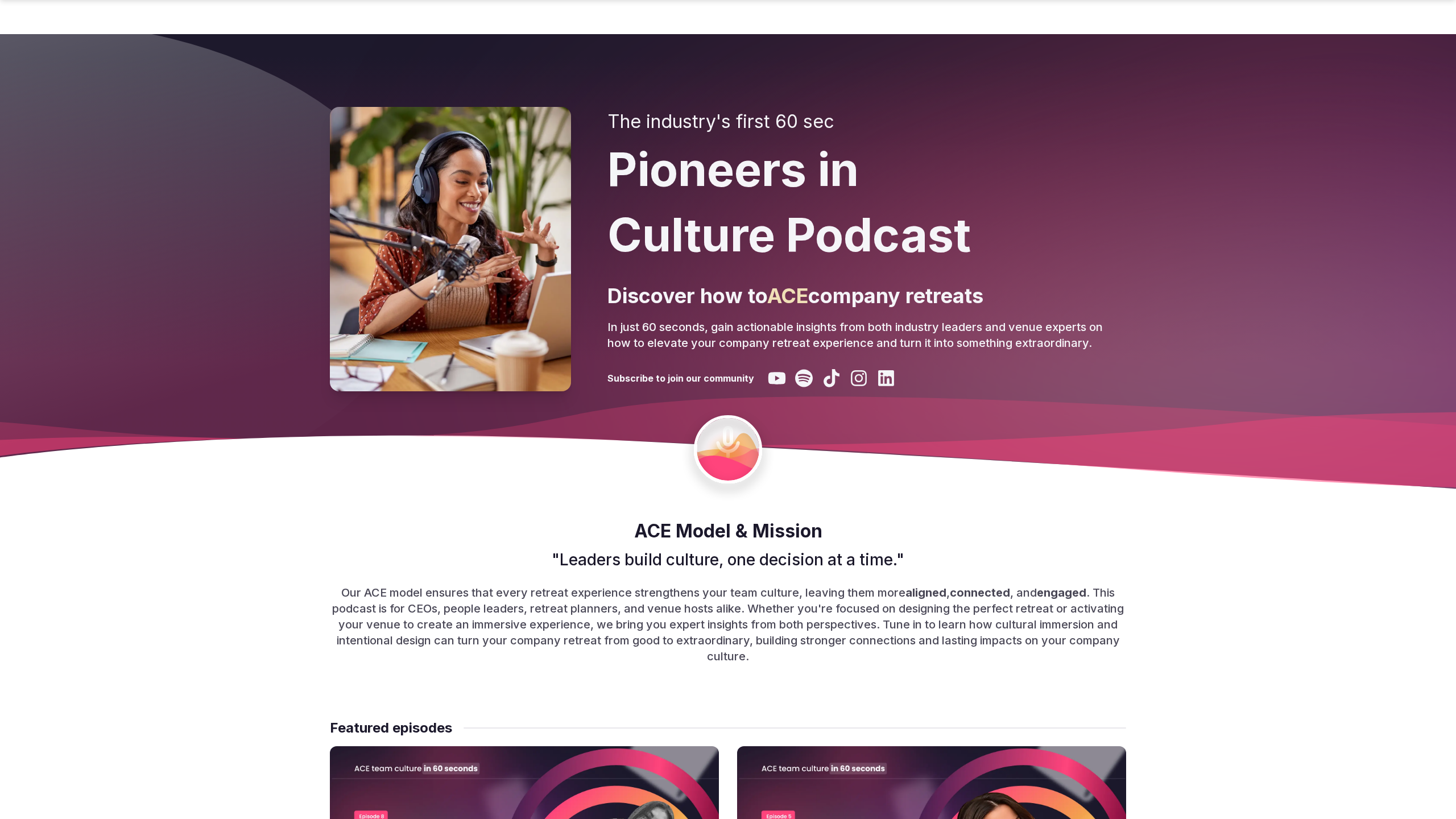
scroll to position [1557, 0]
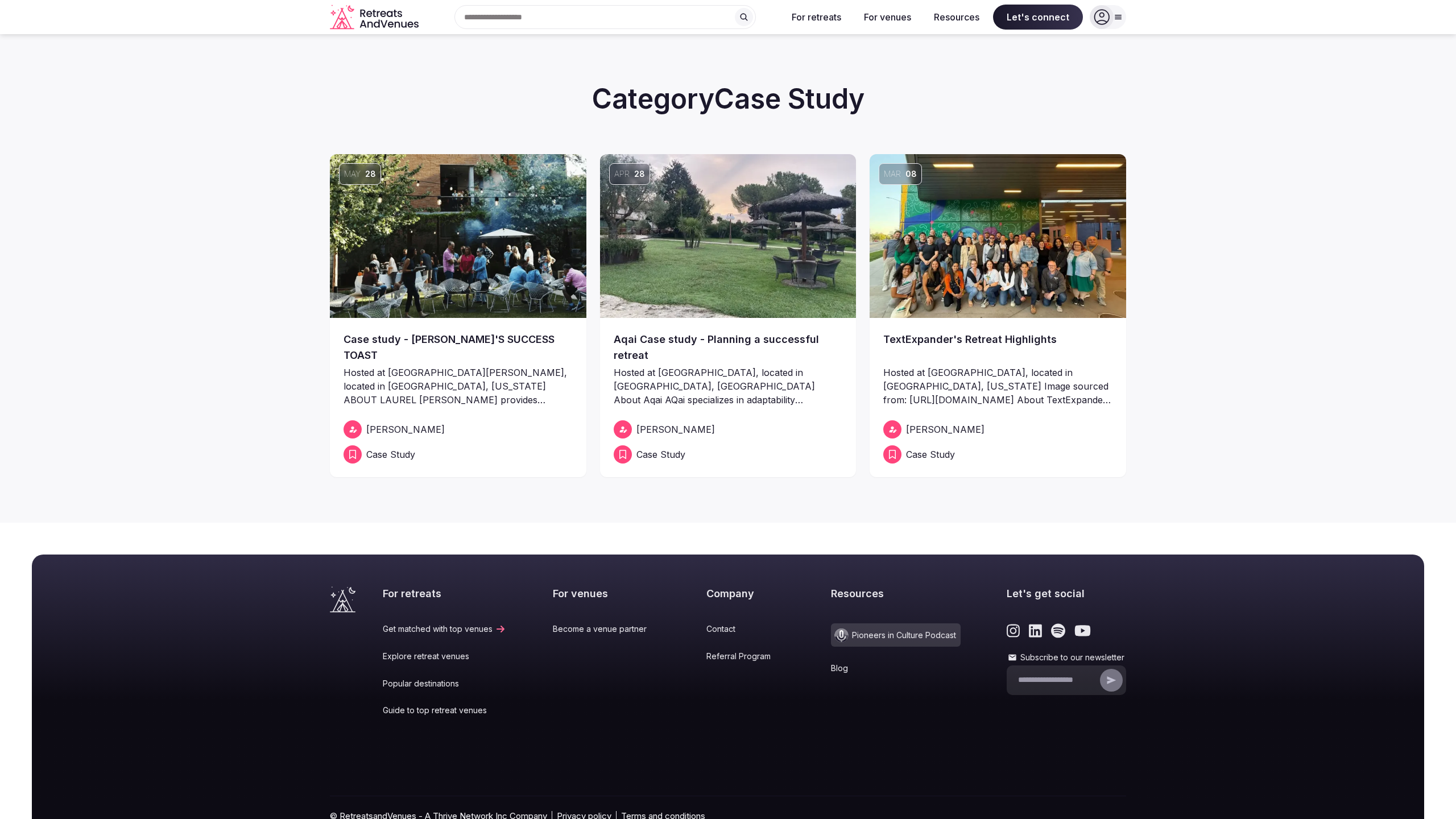
scroll to position [58, 0]
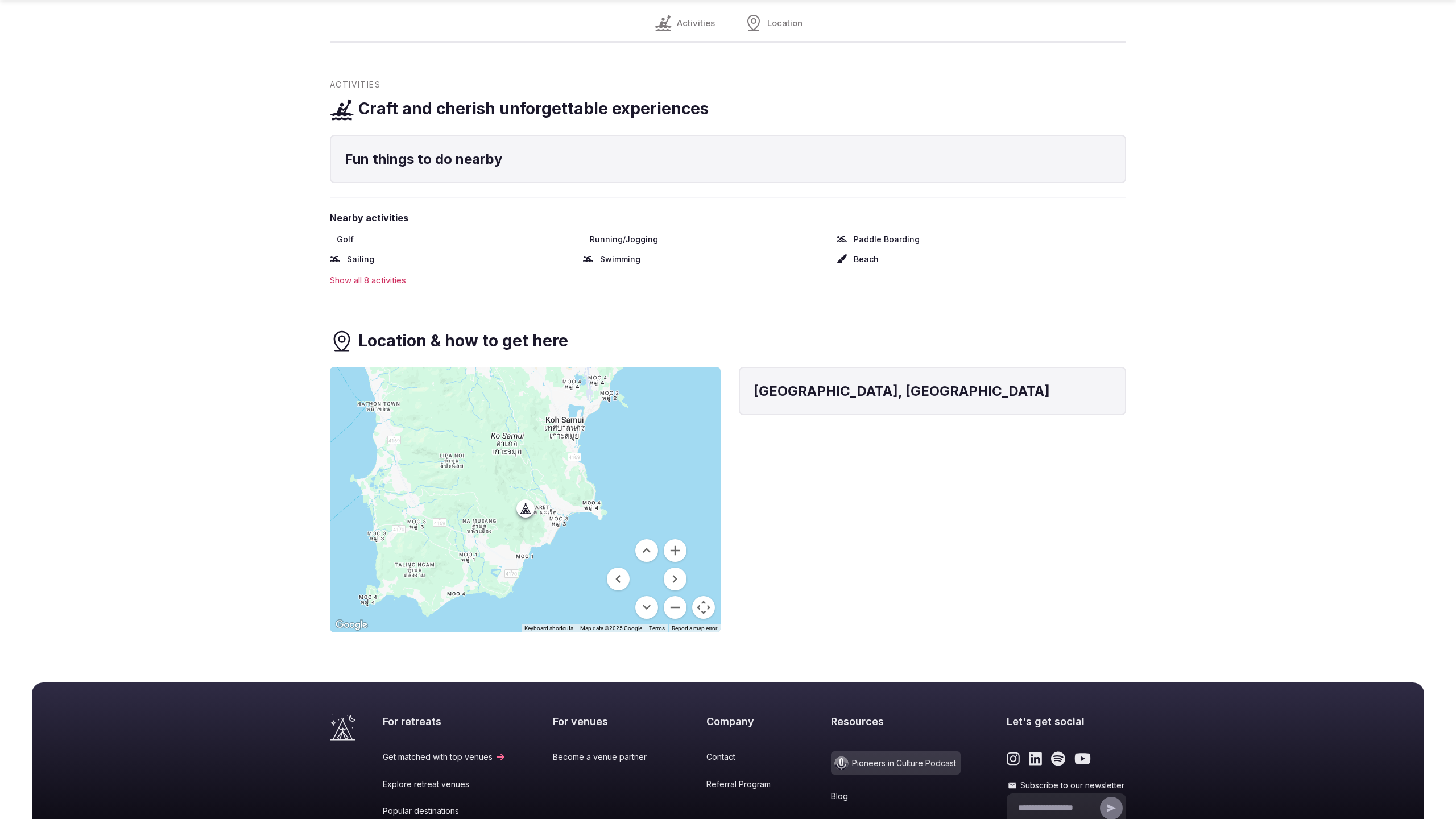
scroll to position [934, 0]
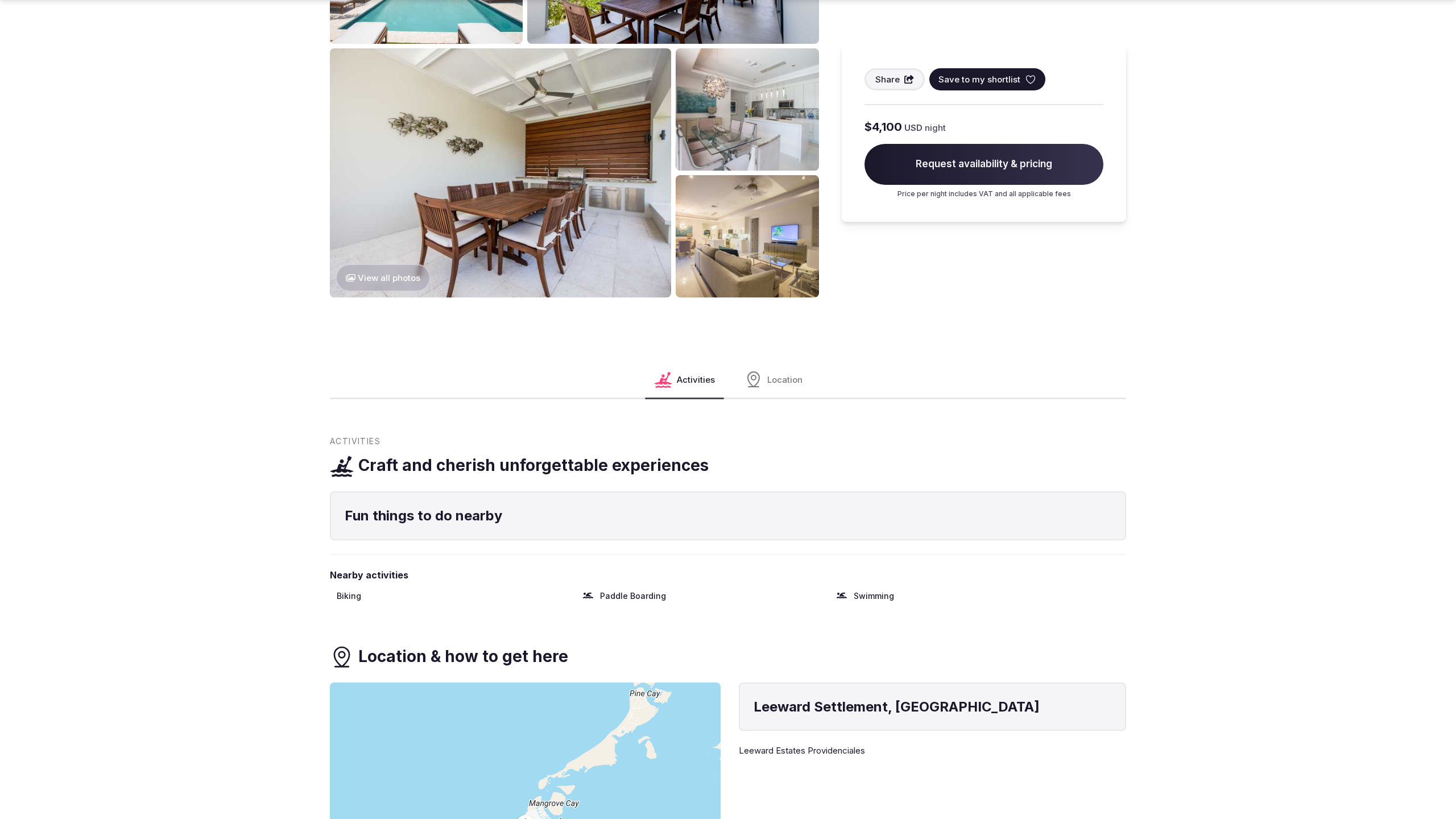
scroll to position [1261, 0]
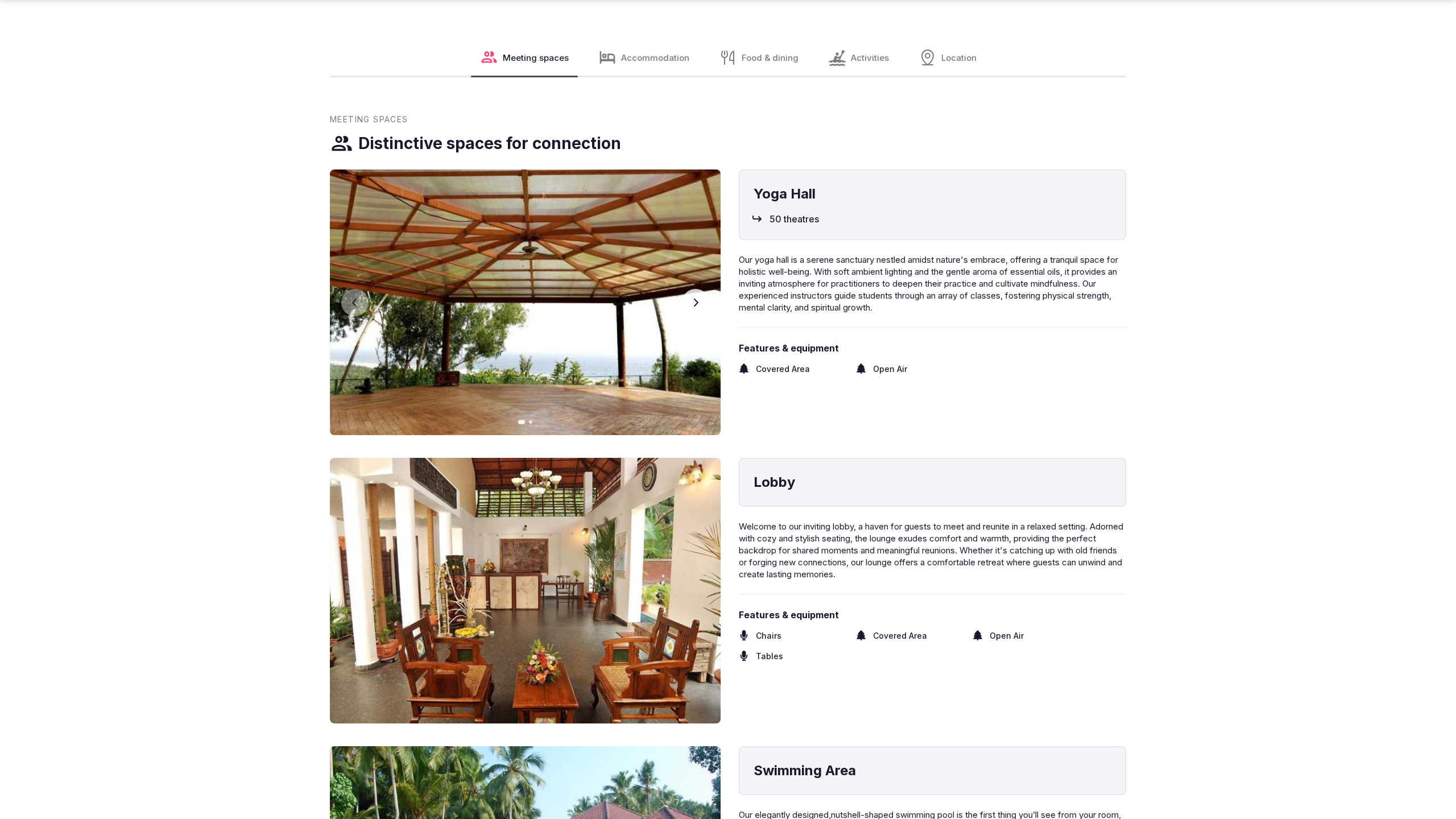
scroll to position [2352, 0]
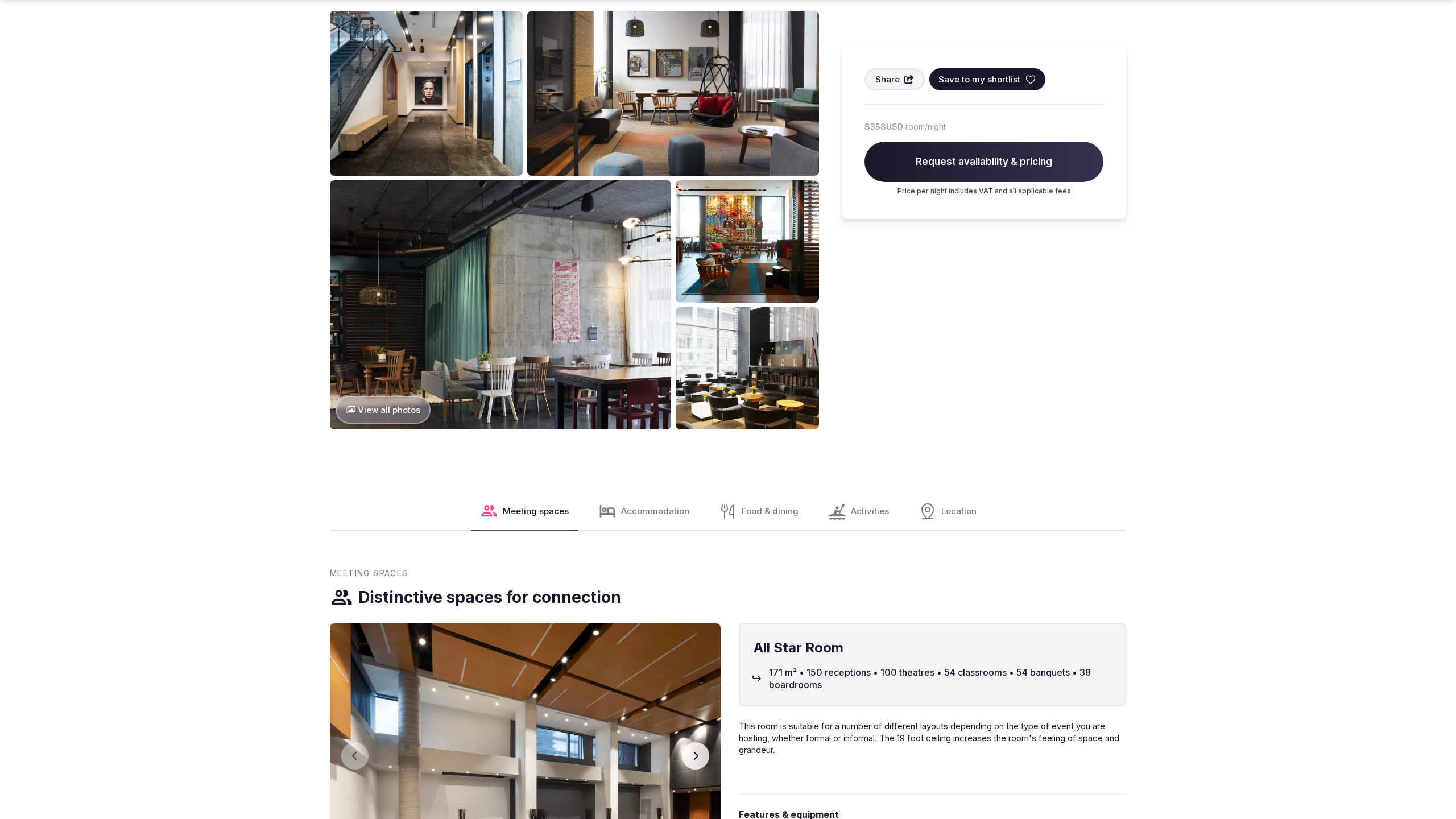
scroll to position [1557, 0]
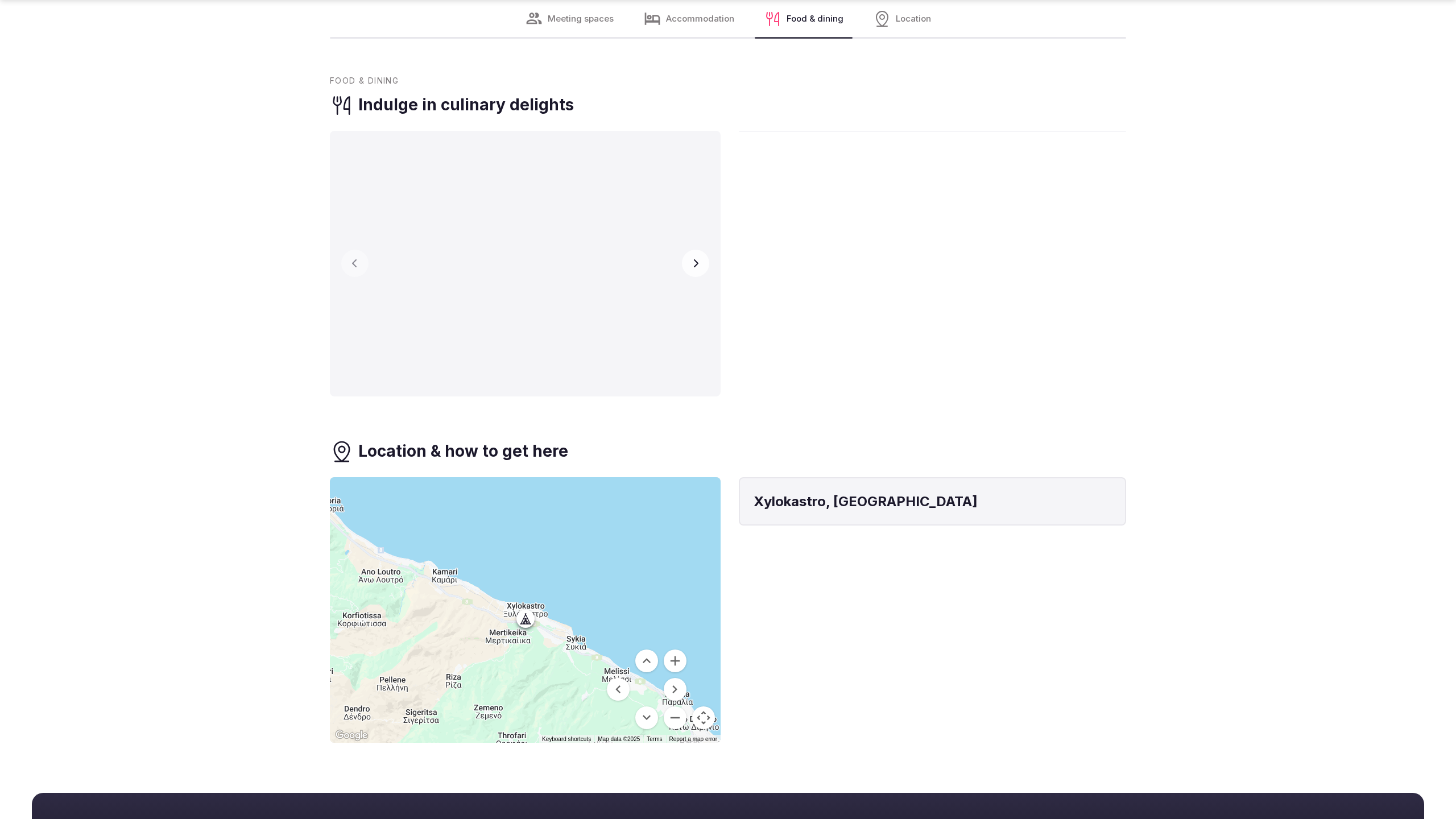
scroll to position [2609, 0]
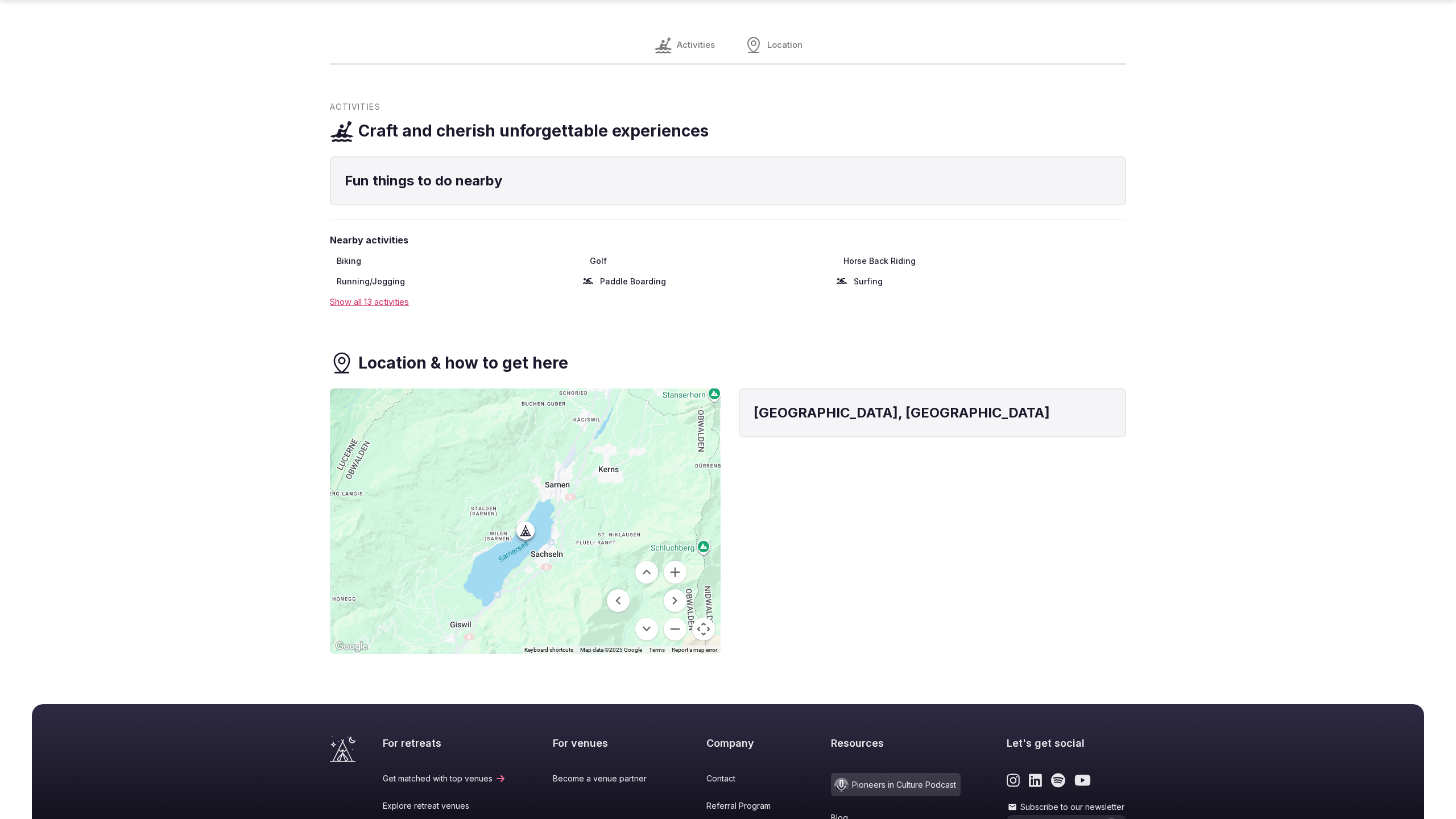
scroll to position [968, 0]
